Goal: Information Seeking & Learning: Learn about a topic

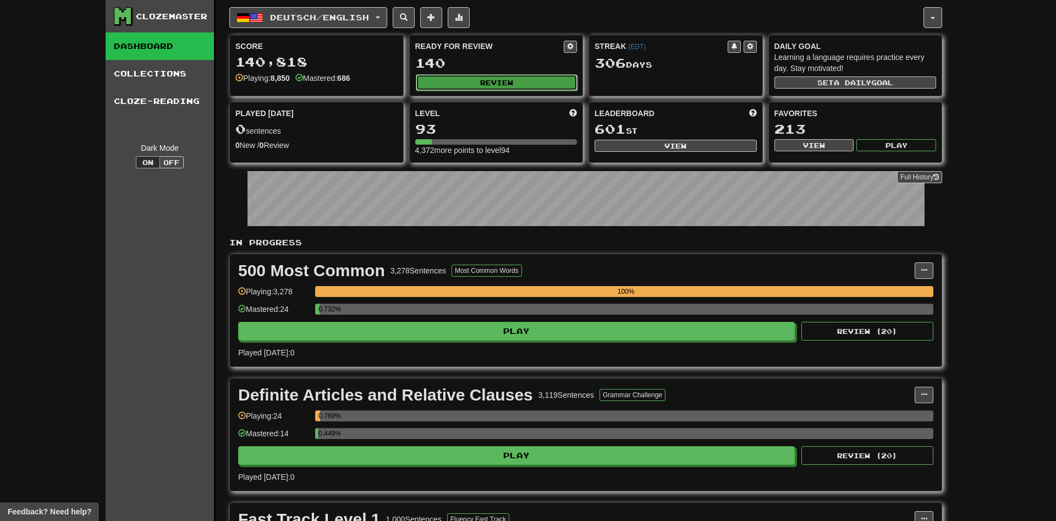
click at [463, 88] on button "Review" at bounding box center [497, 82] width 162 height 16
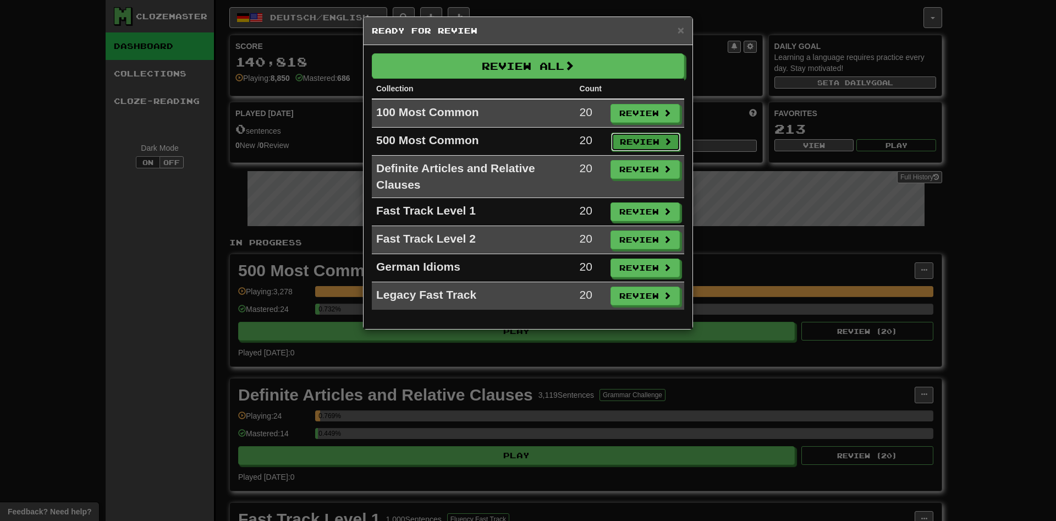
click at [632, 140] on button "Review" at bounding box center [645, 142] width 69 height 19
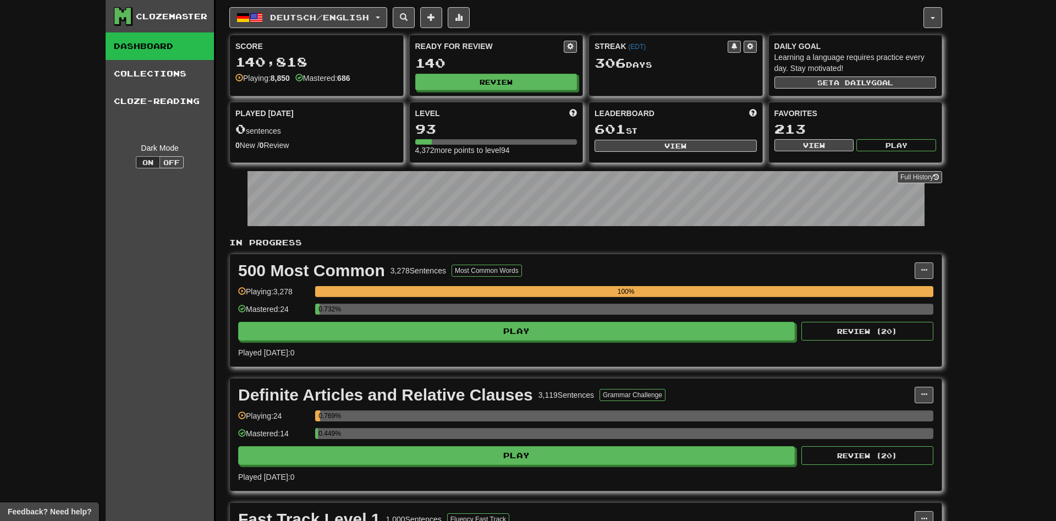
select select "**"
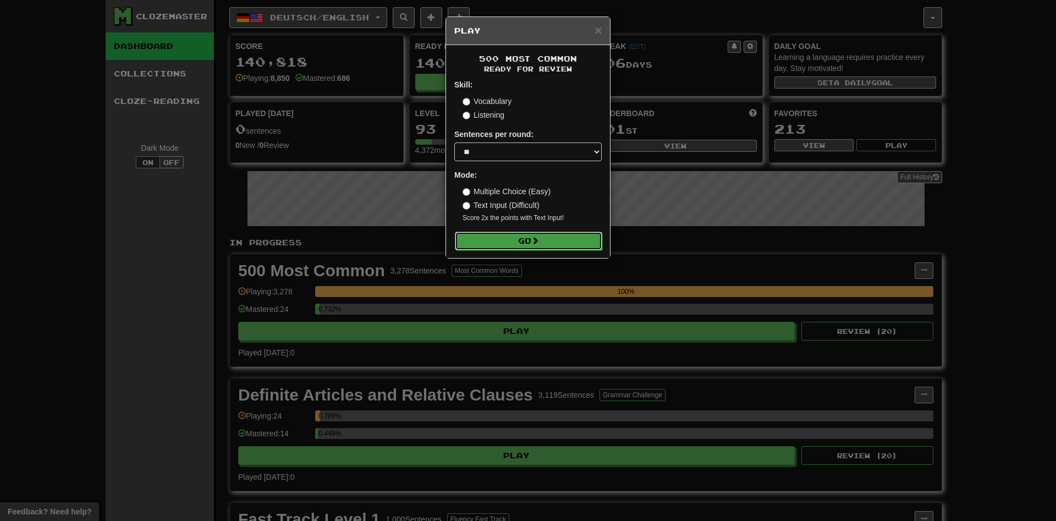
click at [538, 239] on span at bounding box center [535, 240] width 8 height 8
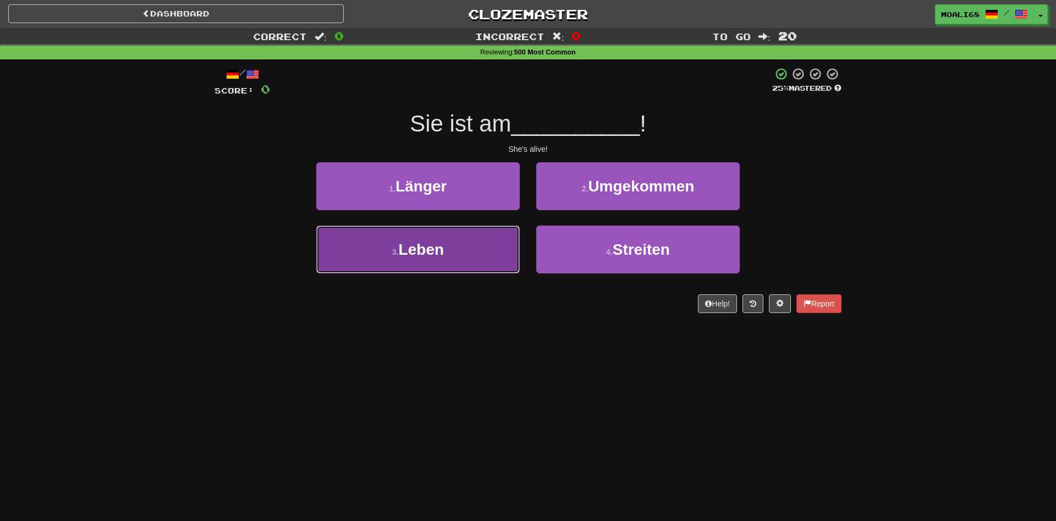
click at [503, 243] on button "3 . Leben" at bounding box center [417, 249] width 203 height 48
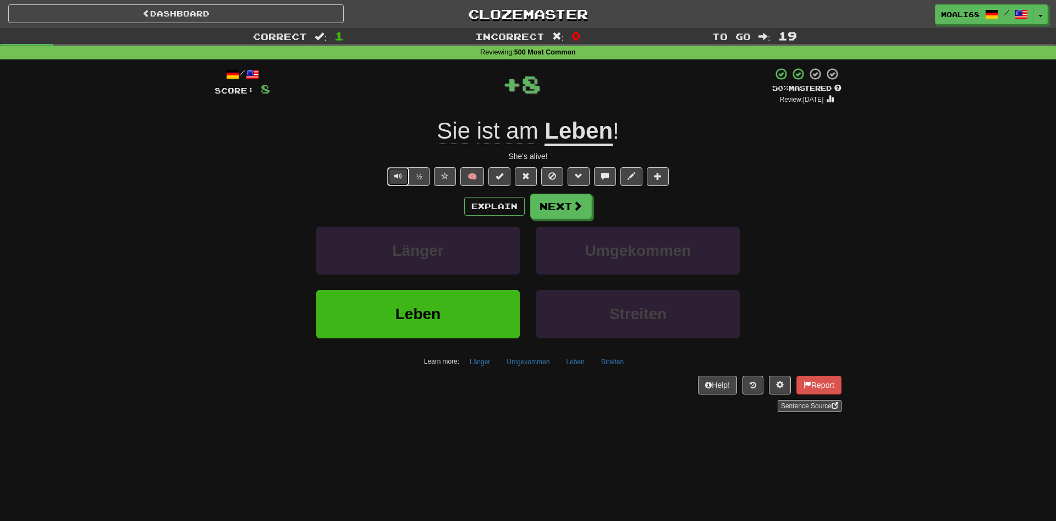
click at [395, 173] on span "Text-to-speech controls" at bounding box center [398, 176] width 8 height 8
click at [537, 202] on button "Next" at bounding box center [562, 206] width 62 height 25
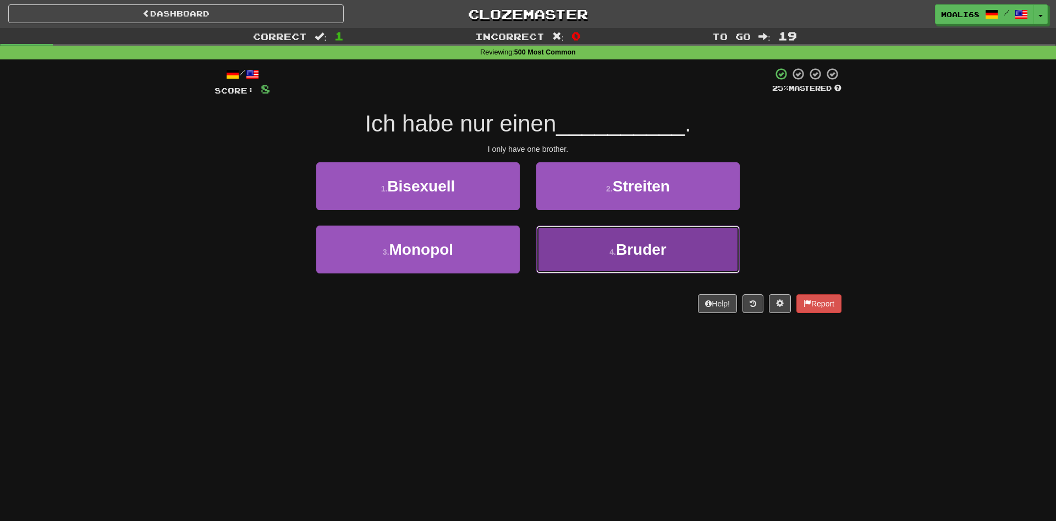
click at [568, 256] on button "4 . Bruder" at bounding box center [637, 249] width 203 height 48
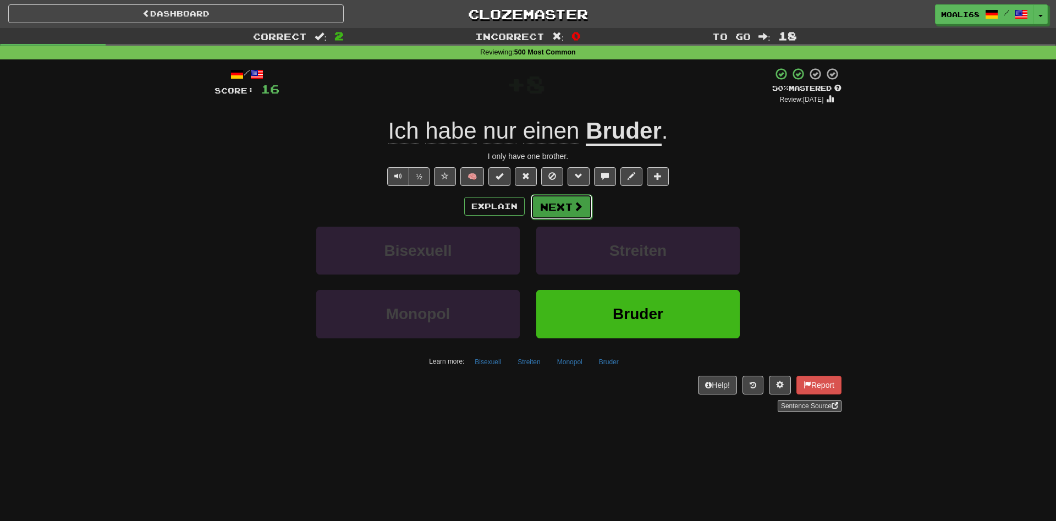
click at [569, 210] on button "Next" at bounding box center [562, 206] width 62 height 25
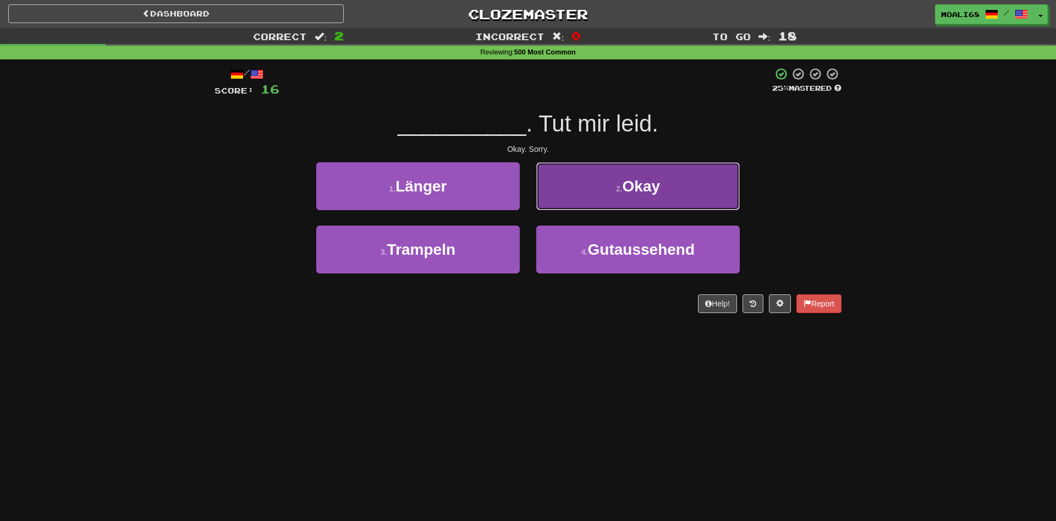
click at [598, 194] on button "2 . Okay" at bounding box center [637, 186] width 203 height 48
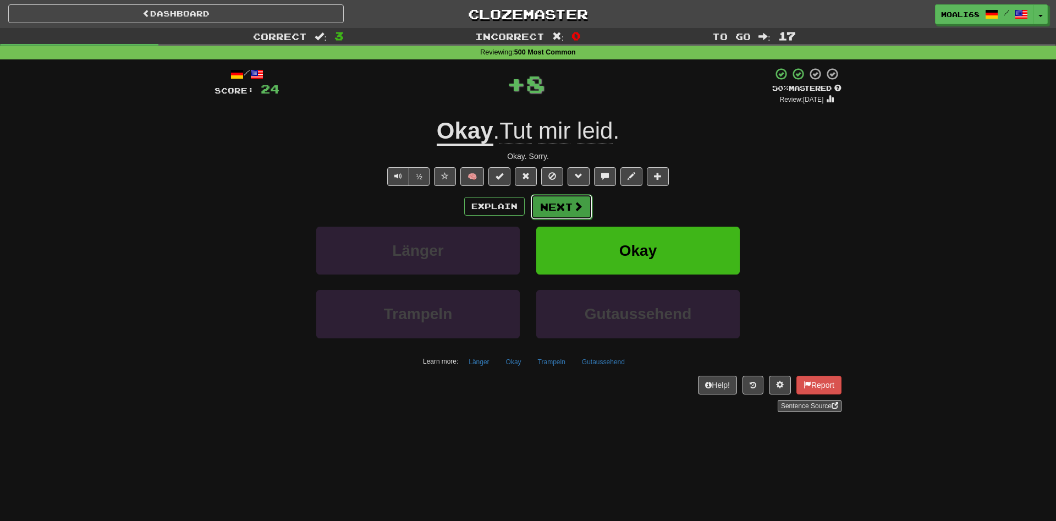
click at [575, 205] on span at bounding box center [578, 206] width 10 height 10
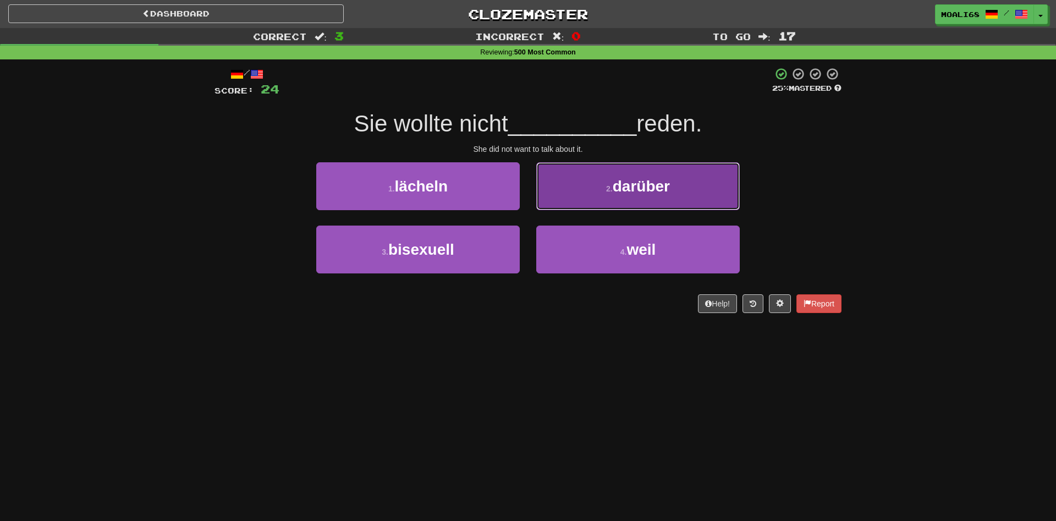
click at [586, 193] on button "2 . darüber" at bounding box center [637, 186] width 203 height 48
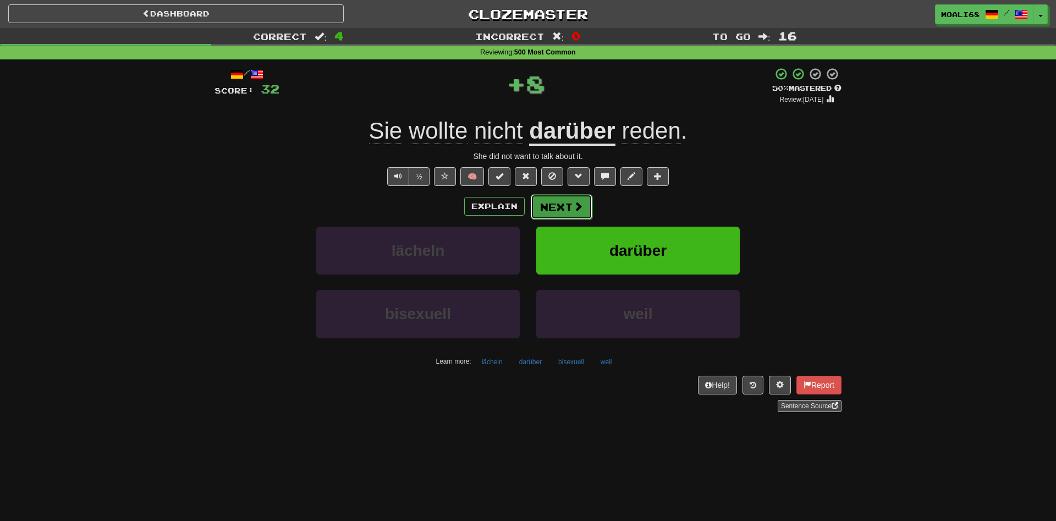
click at [564, 213] on button "Next" at bounding box center [562, 206] width 62 height 25
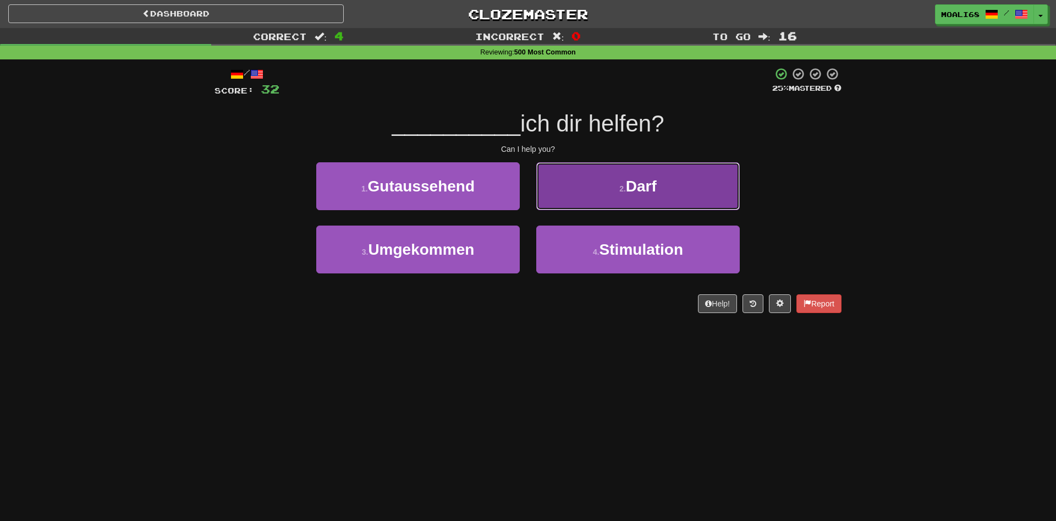
click at [577, 202] on button "2 . Darf" at bounding box center [637, 186] width 203 height 48
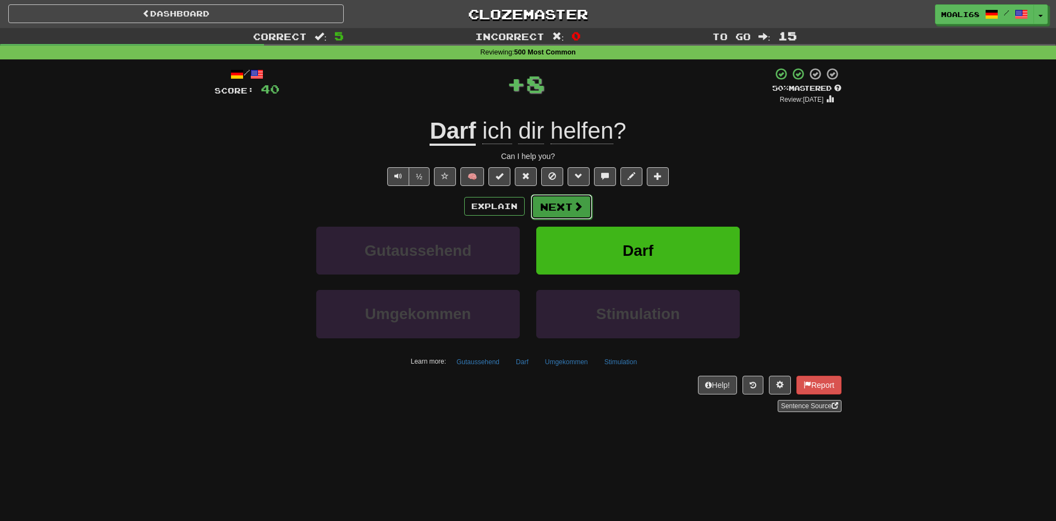
click at [573, 209] on span at bounding box center [578, 206] width 10 height 10
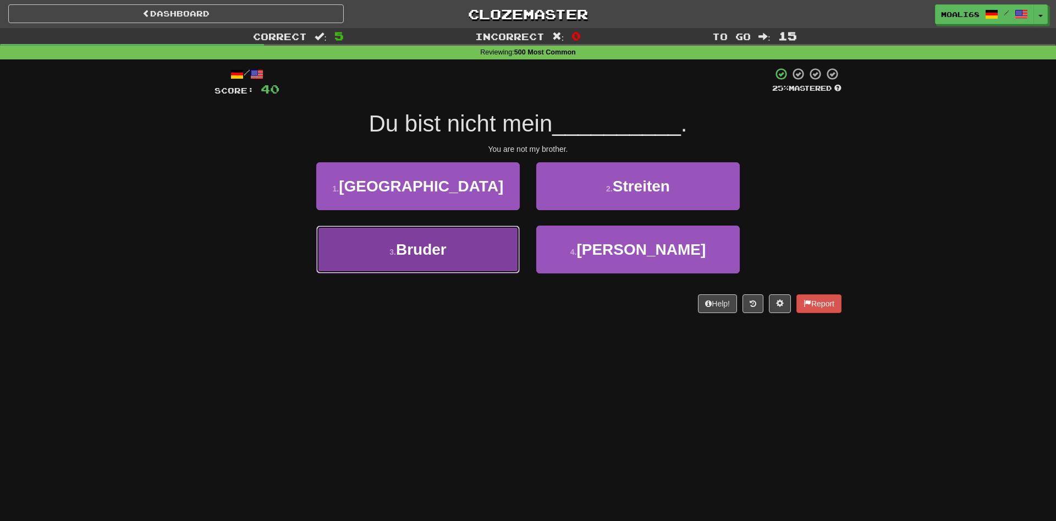
click at [451, 261] on button "3 . Bruder" at bounding box center [417, 249] width 203 height 48
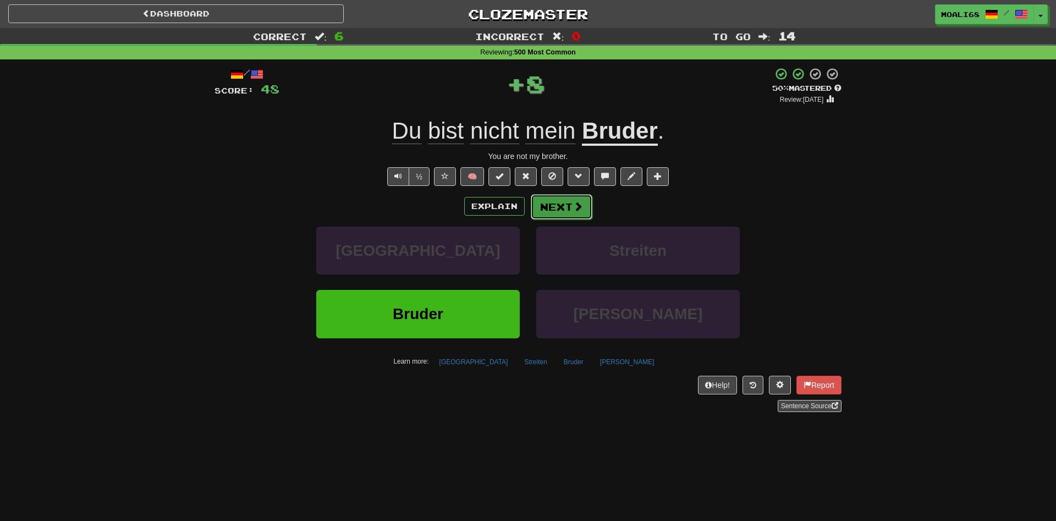
click at [555, 210] on button "Next" at bounding box center [562, 206] width 62 height 25
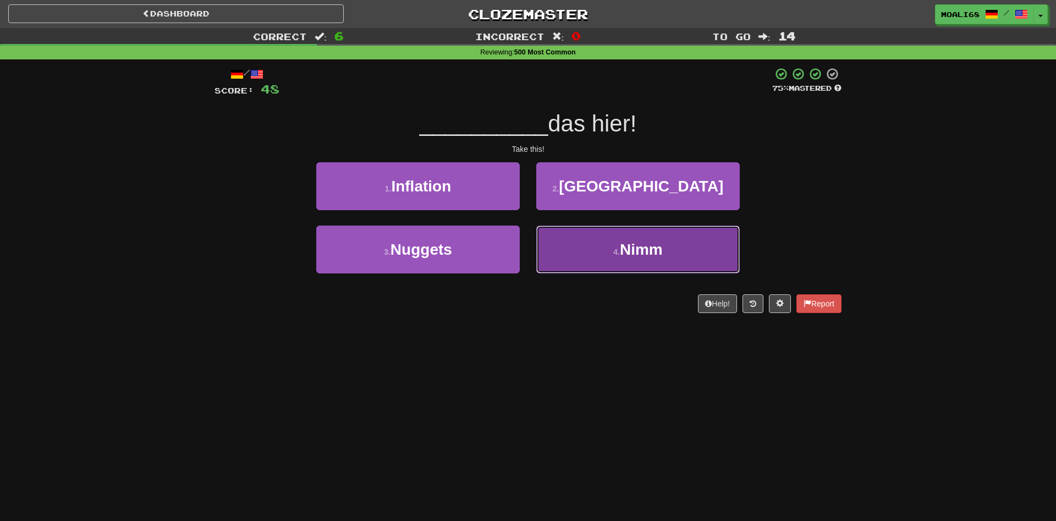
click at [566, 254] on button "4 . Nimm" at bounding box center [637, 249] width 203 height 48
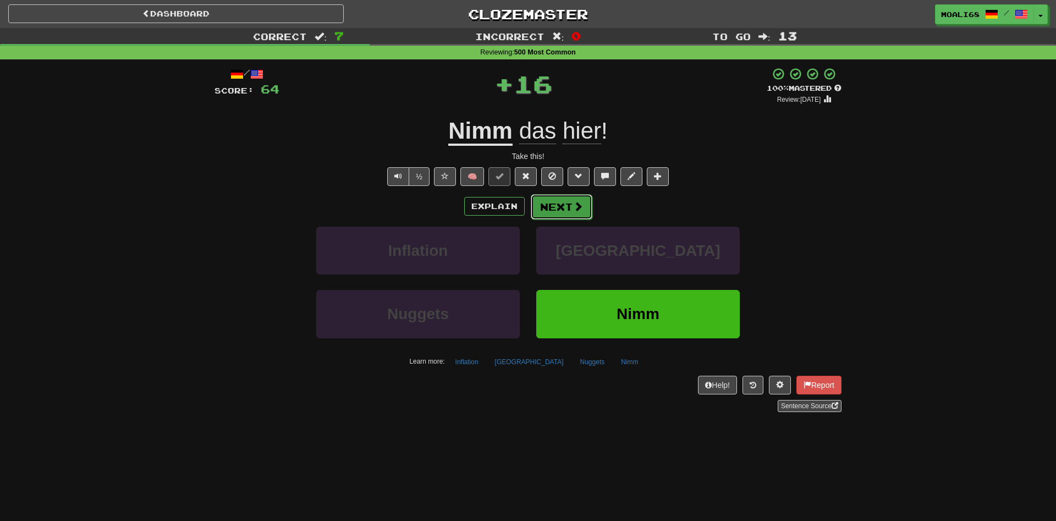
click at [553, 207] on button "Next" at bounding box center [562, 206] width 62 height 25
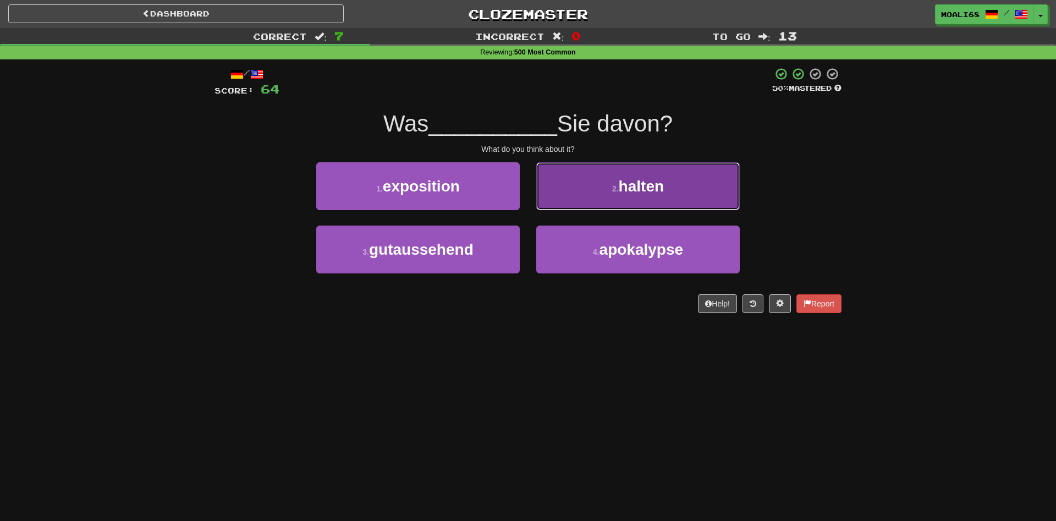
click at [579, 200] on button "2 . halten" at bounding box center [637, 186] width 203 height 48
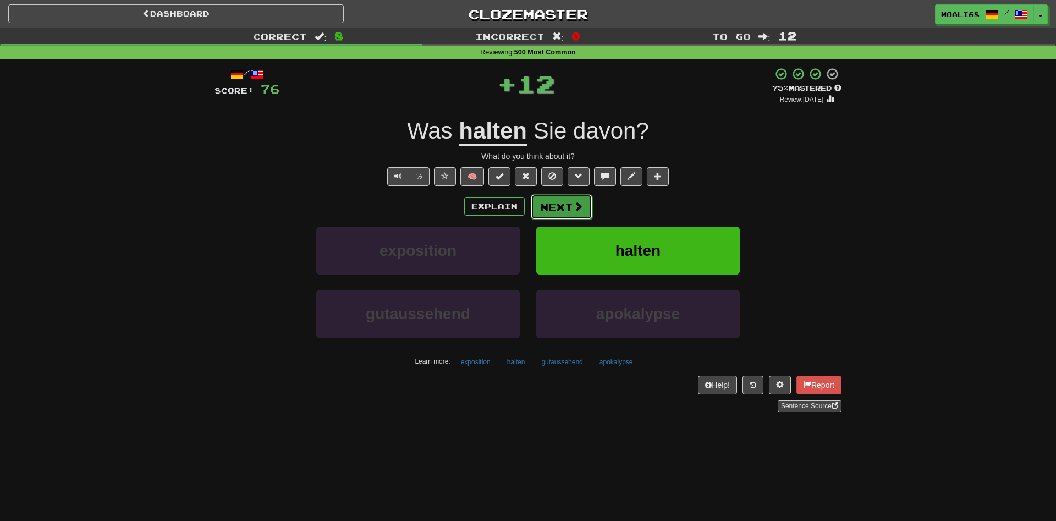
click at [575, 211] on span at bounding box center [578, 206] width 10 height 10
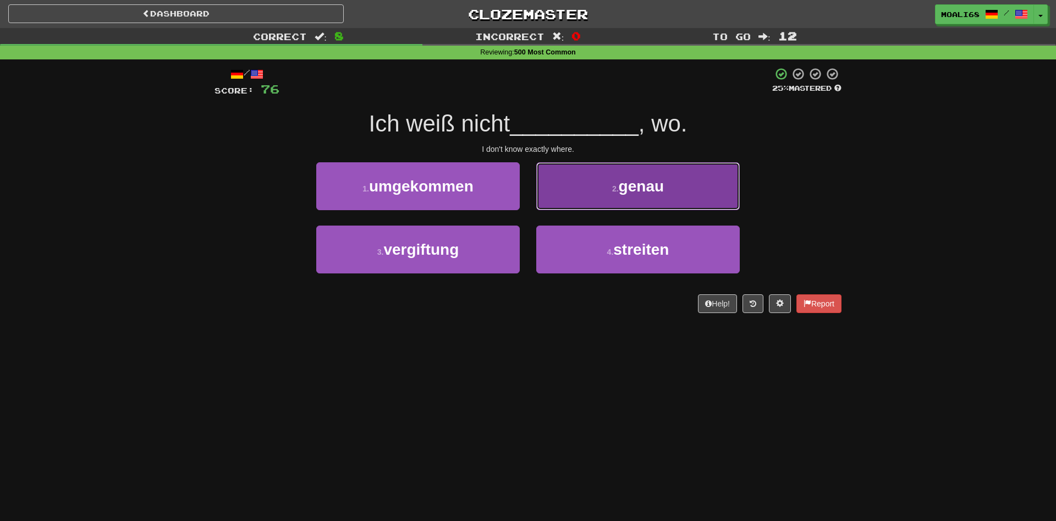
click at [584, 202] on button "2 . genau" at bounding box center [637, 186] width 203 height 48
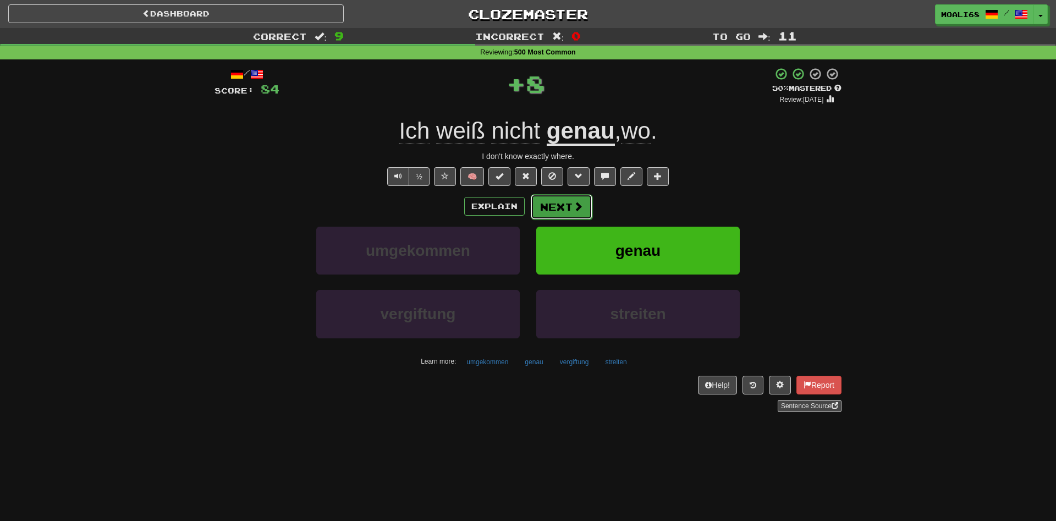
click at [574, 207] on span at bounding box center [578, 206] width 10 height 10
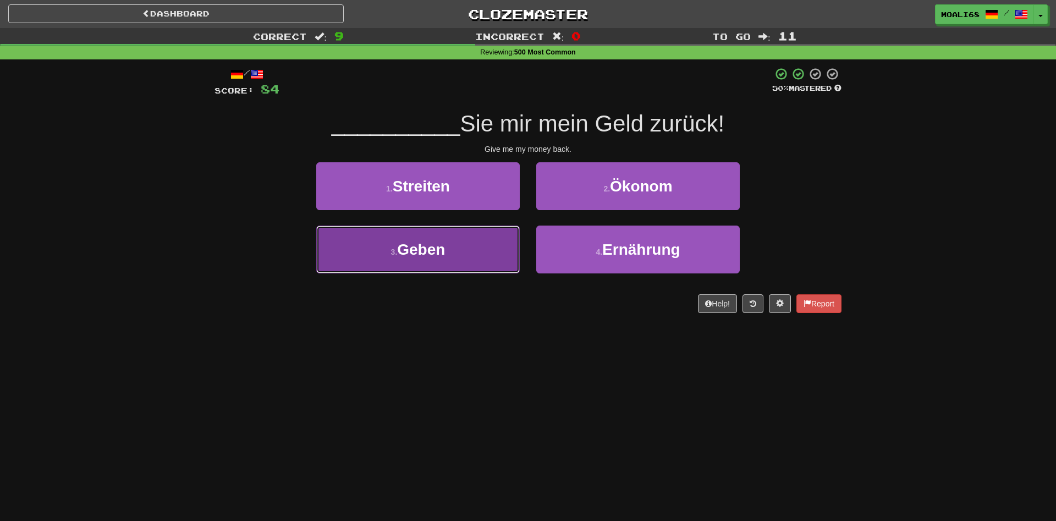
click at [478, 260] on button "3 . Geben" at bounding box center [417, 249] width 203 height 48
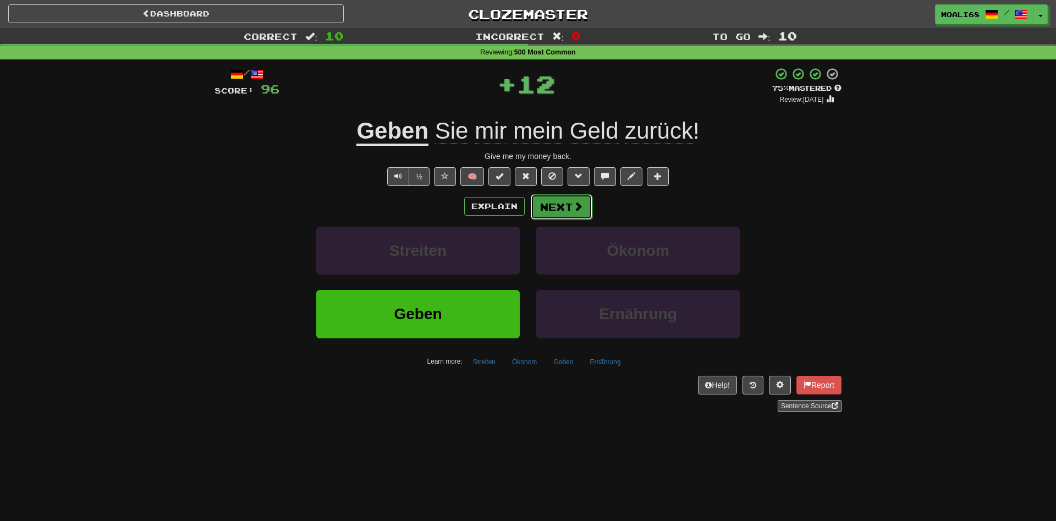
click at [554, 203] on button "Next" at bounding box center [562, 206] width 62 height 25
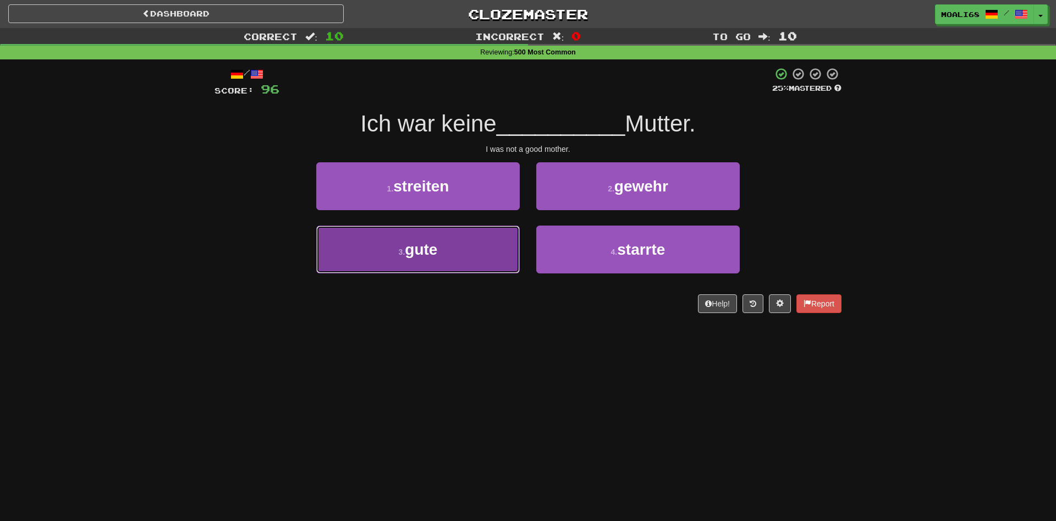
click at [451, 262] on button "3 . gute" at bounding box center [417, 249] width 203 height 48
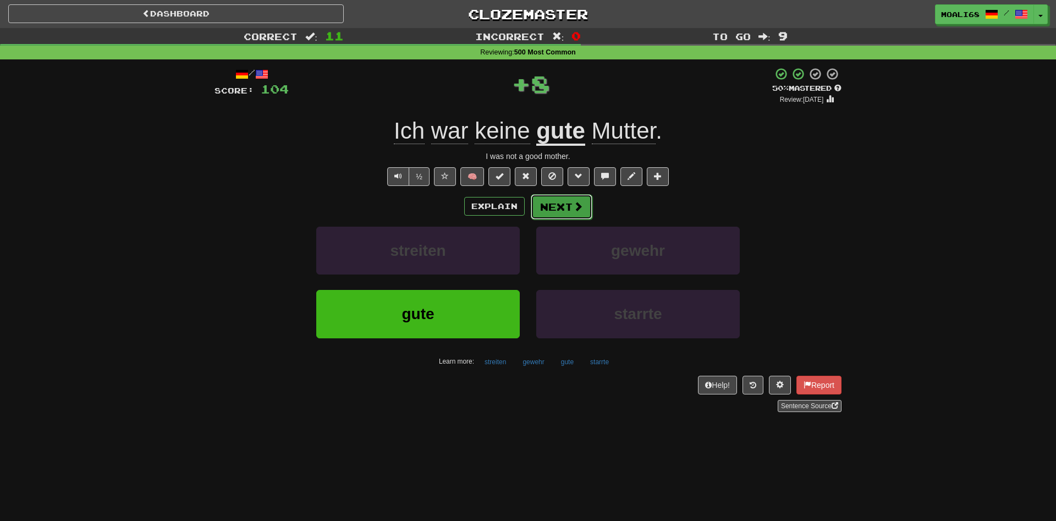
click at [558, 208] on button "Next" at bounding box center [562, 206] width 62 height 25
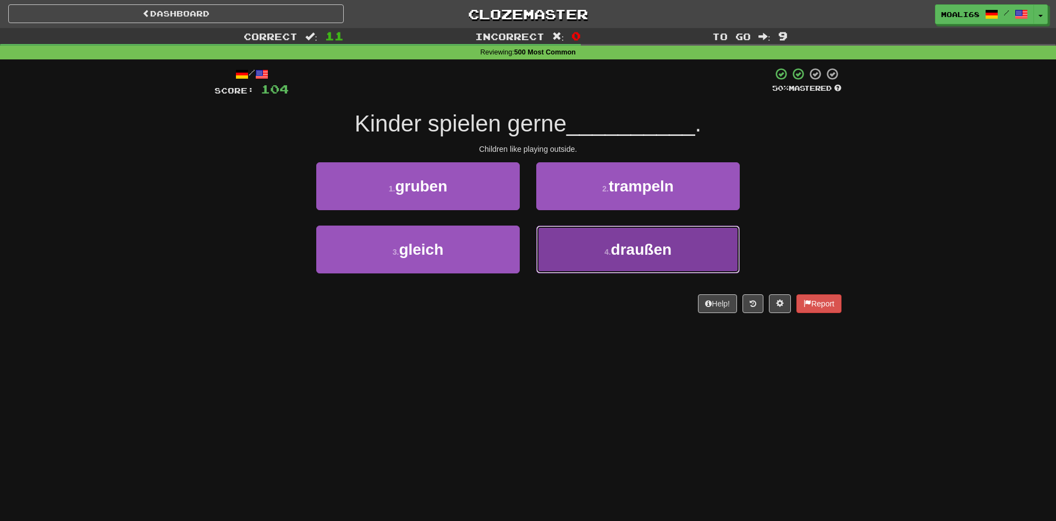
click at [552, 251] on button "4 . draußen" at bounding box center [637, 249] width 203 height 48
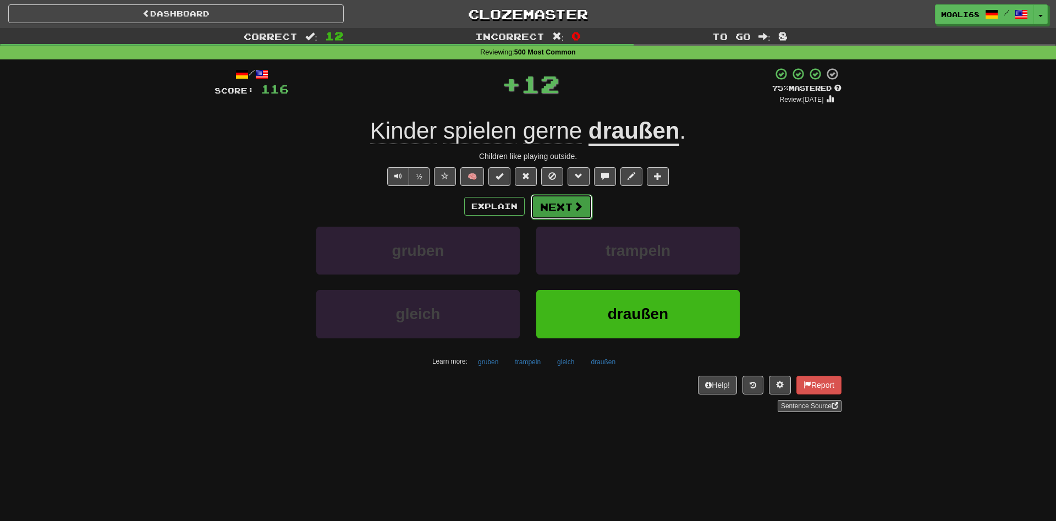
click at [555, 214] on button "Next" at bounding box center [562, 206] width 62 height 25
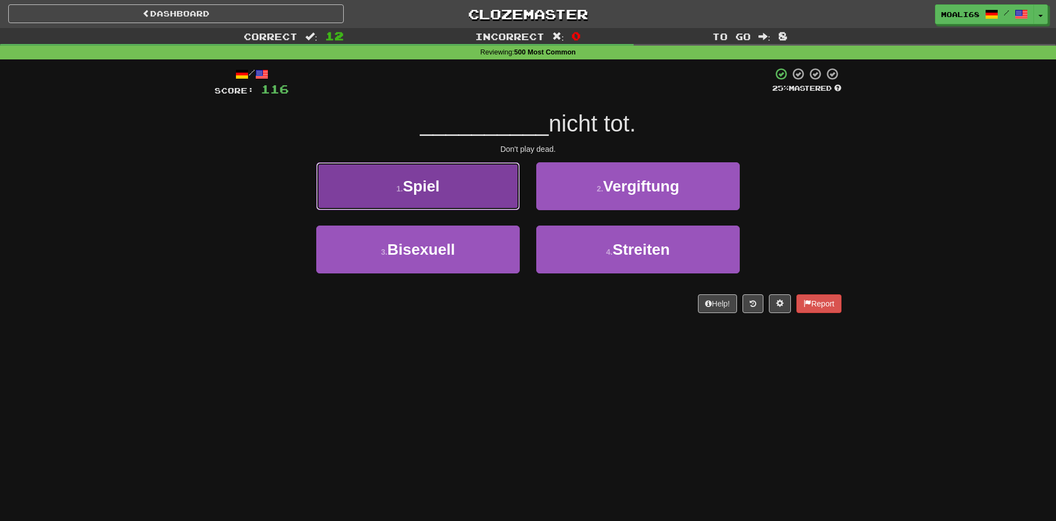
click at [484, 193] on button "1 . Spiel" at bounding box center [417, 186] width 203 height 48
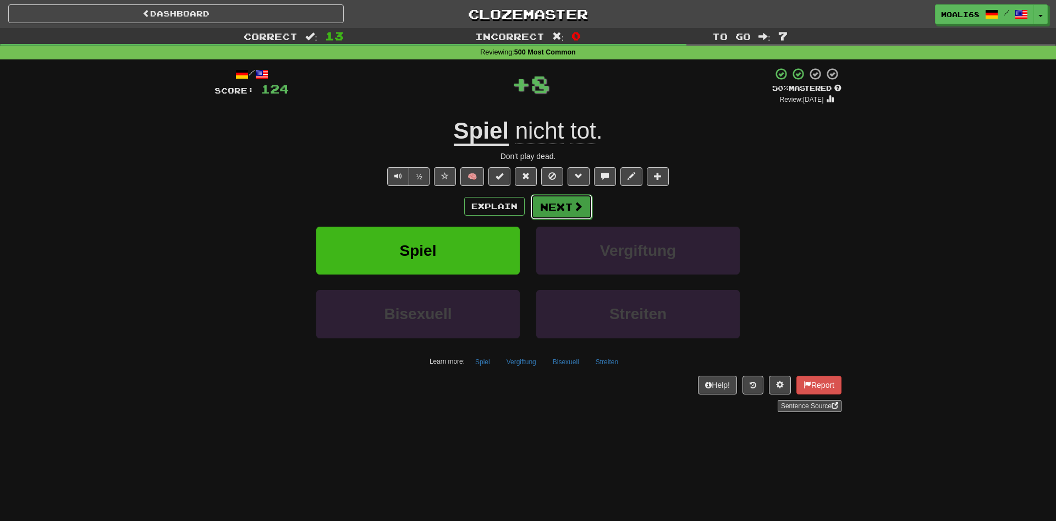
click at [555, 207] on button "Next" at bounding box center [562, 206] width 62 height 25
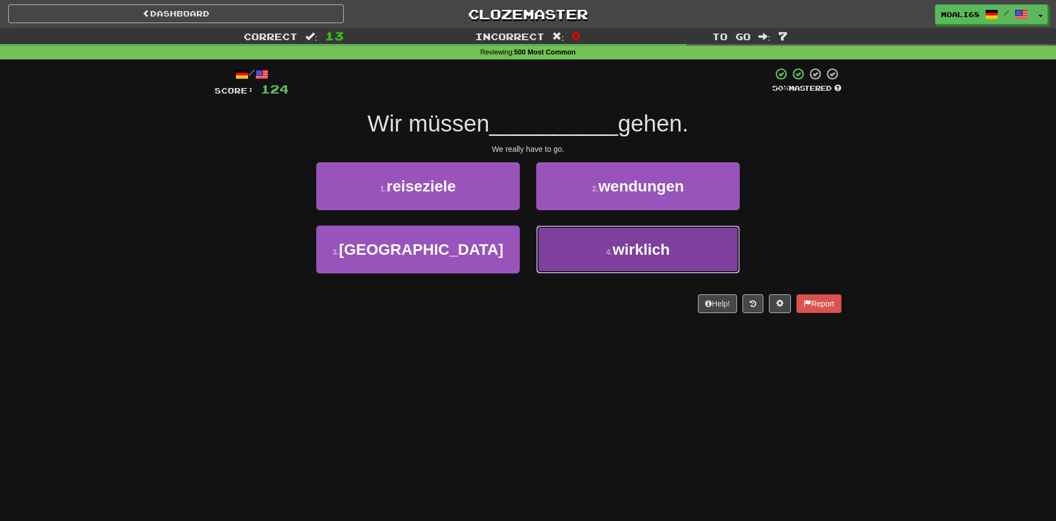
click at [582, 255] on button "4 . wirklich" at bounding box center [637, 249] width 203 height 48
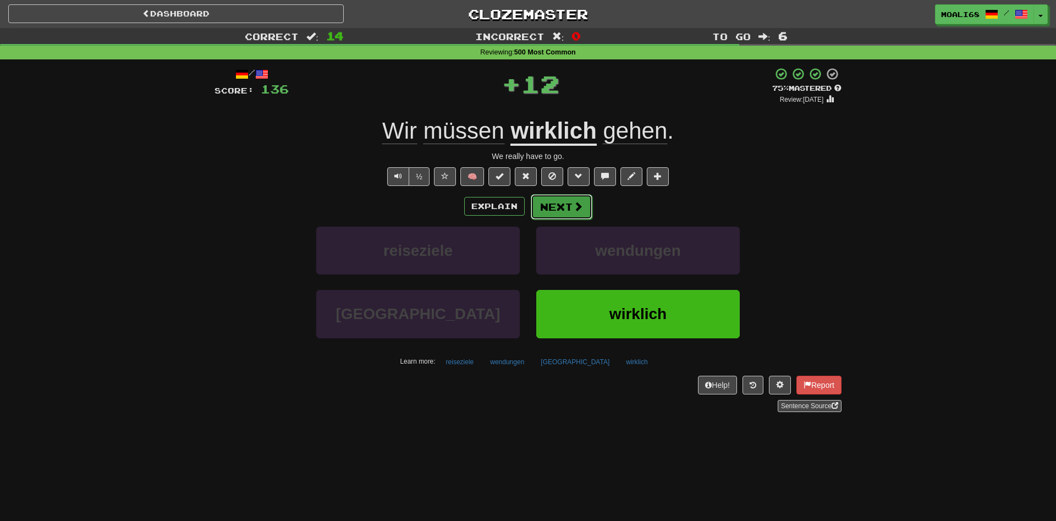
click at [548, 214] on button "Next" at bounding box center [562, 206] width 62 height 25
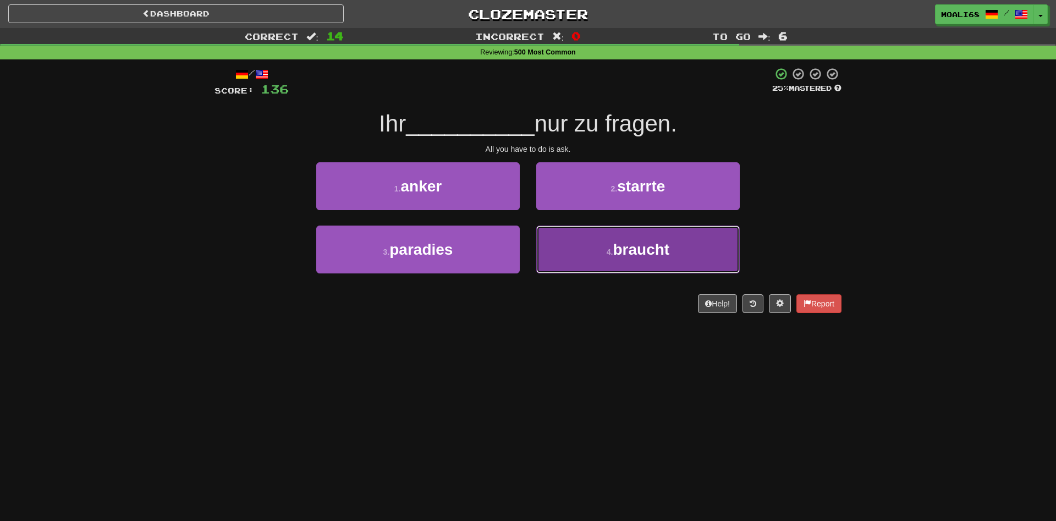
click at [576, 265] on button "4 . braucht" at bounding box center [637, 249] width 203 height 48
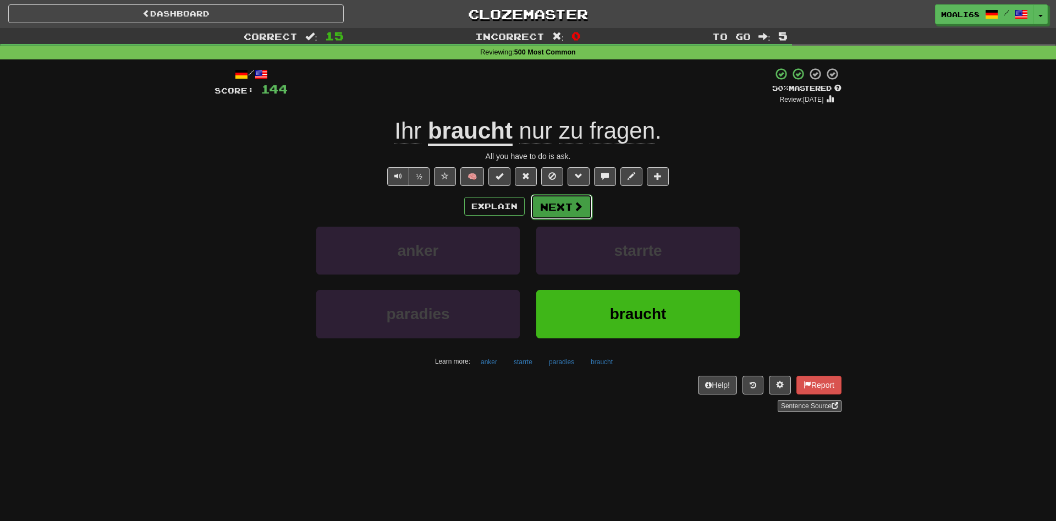
click at [557, 215] on button "Next" at bounding box center [562, 206] width 62 height 25
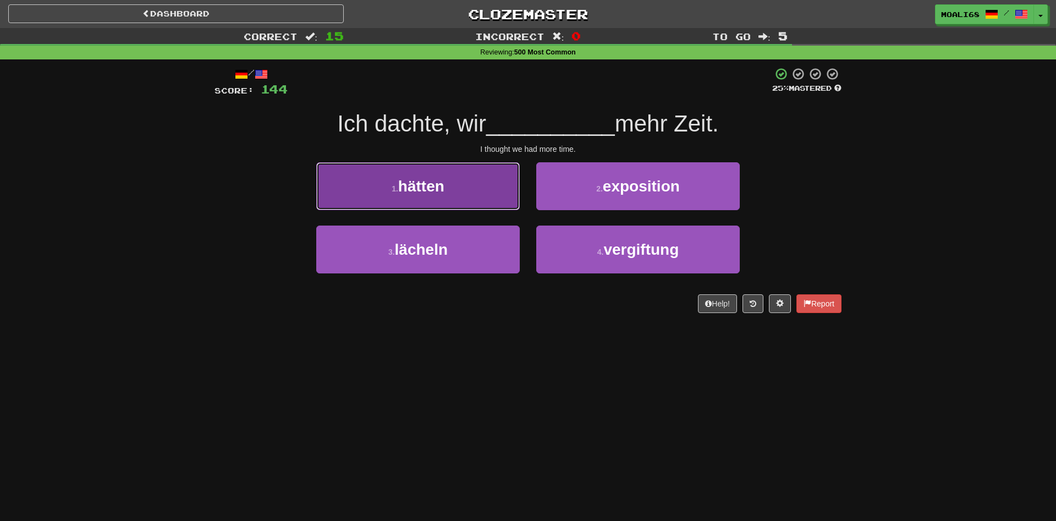
click at [472, 196] on button "1 . hätten" at bounding box center [417, 186] width 203 height 48
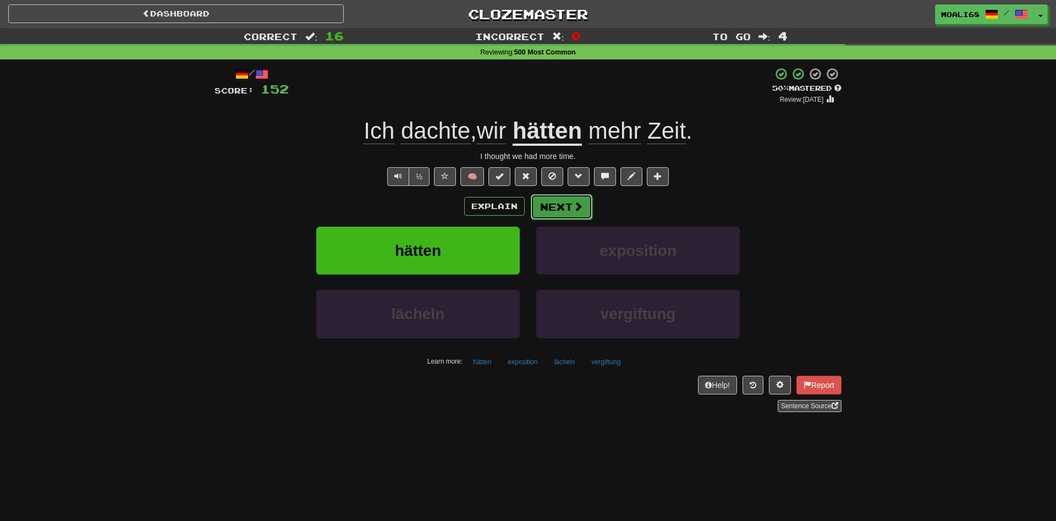
click at [566, 212] on button "Next" at bounding box center [562, 206] width 62 height 25
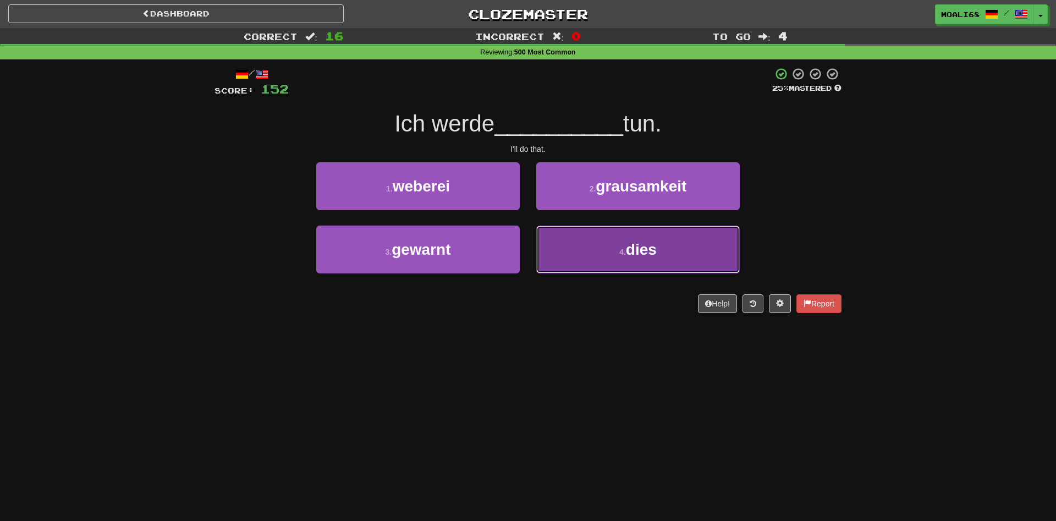
click at [577, 261] on button "4 . dies" at bounding box center [637, 249] width 203 height 48
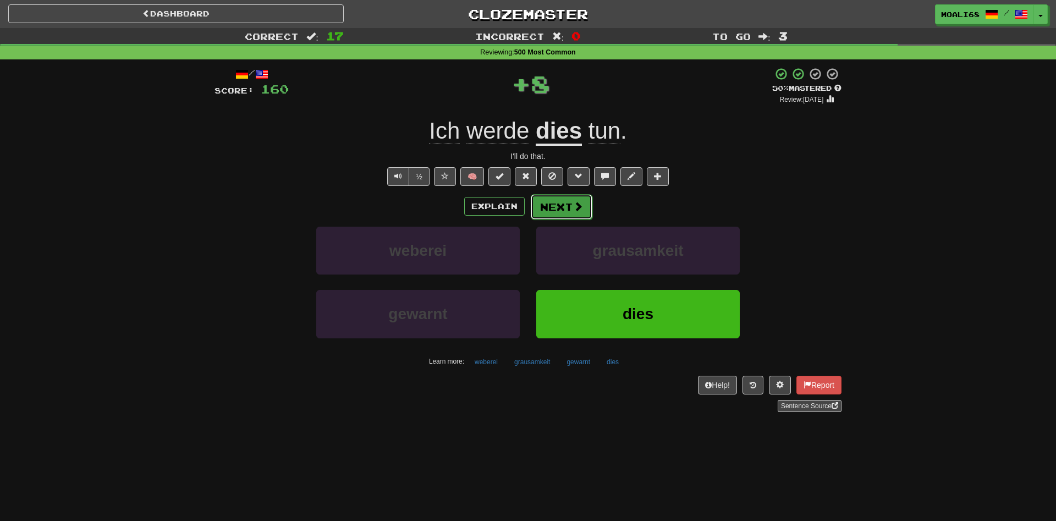
click at [557, 205] on button "Next" at bounding box center [562, 206] width 62 height 25
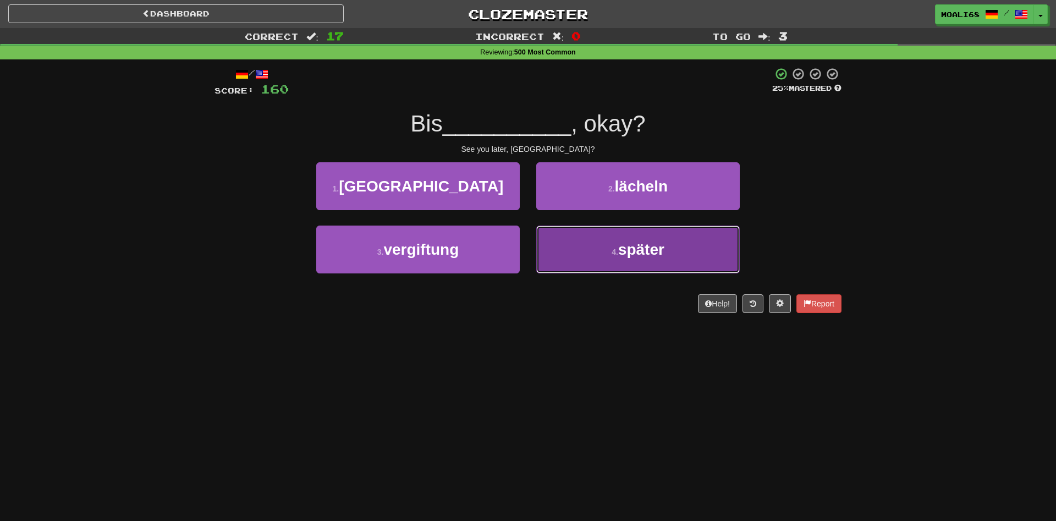
click at [550, 256] on button "4 . später" at bounding box center [637, 249] width 203 height 48
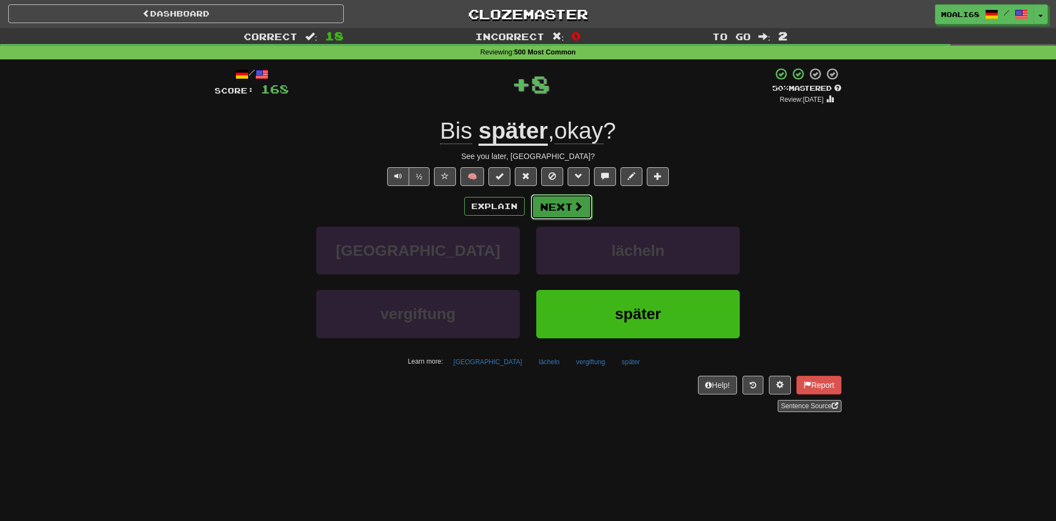
click at [566, 212] on button "Next" at bounding box center [562, 206] width 62 height 25
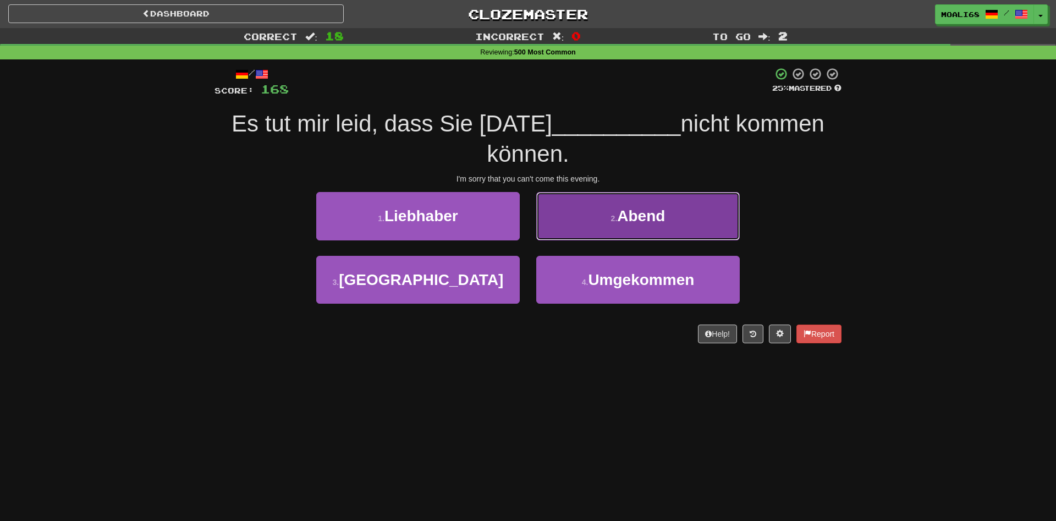
click at [583, 220] on button "2 . Abend" at bounding box center [637, 216] width 203 height 48
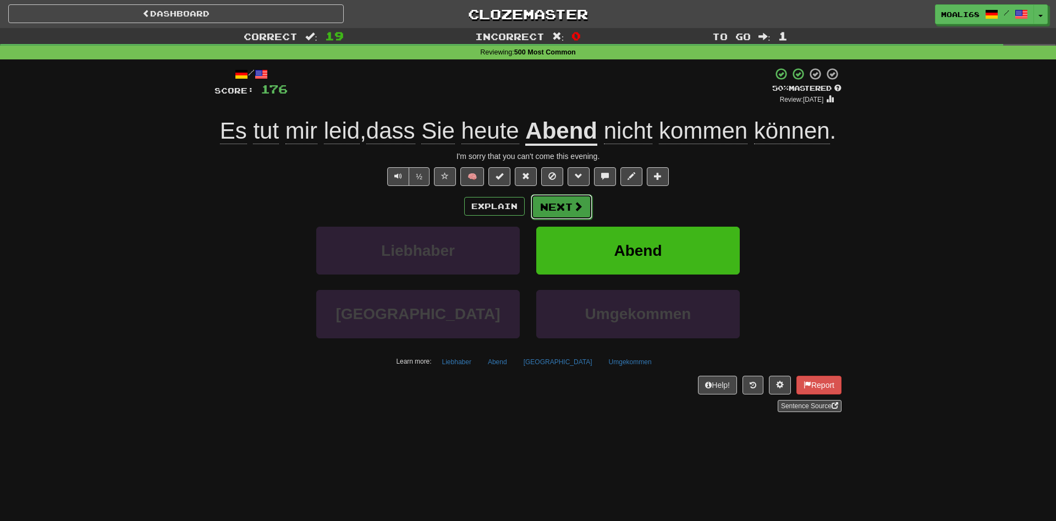
click at [554, 214] on button "Next" at bounding box center [562, 206] width 62 height 25
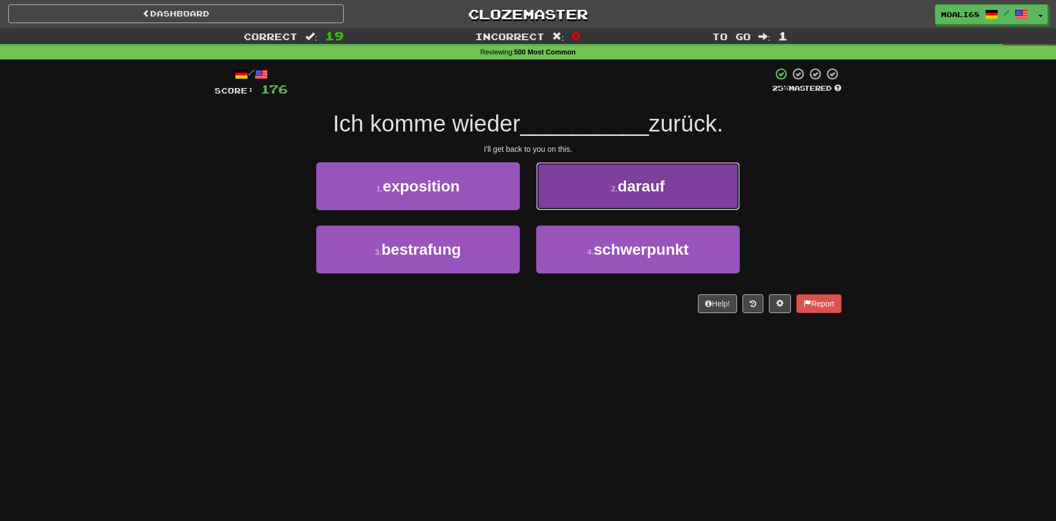
click at [580, 196] on button "2 . darauf" at bounding box center [637, 186] width 203 height 48
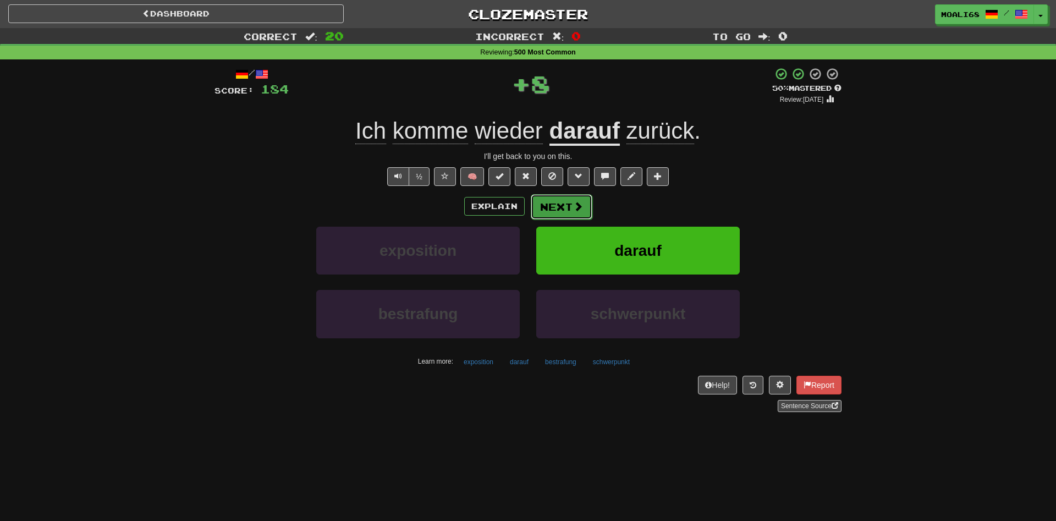
click at [566, 206] on button "Next" at bounding box center [562, 206] width 62 height 25
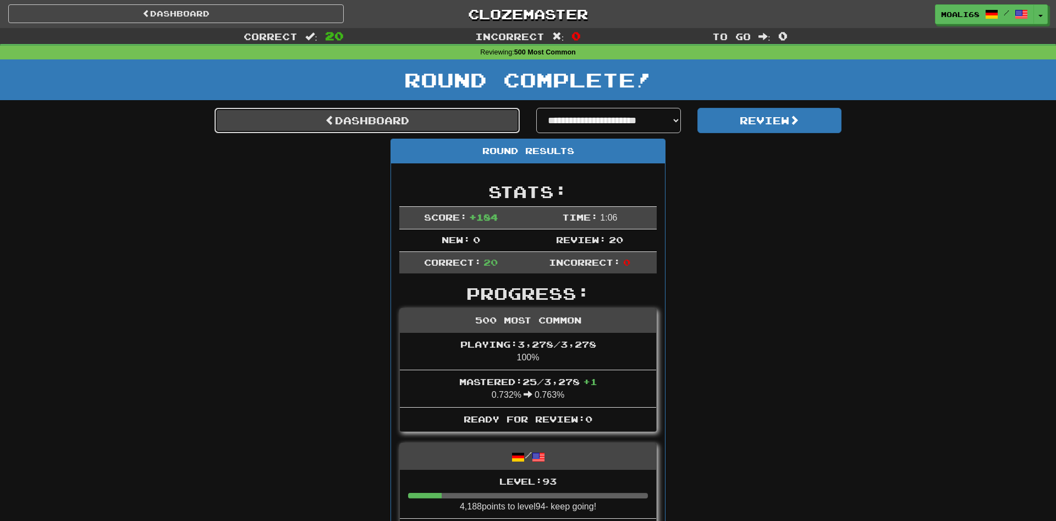
click at [376, 125] on link "Dashboard" at bounding box center [366, 120] width 305 height 25
